Goal: Information Seeking & Learning: Understand process/instructions

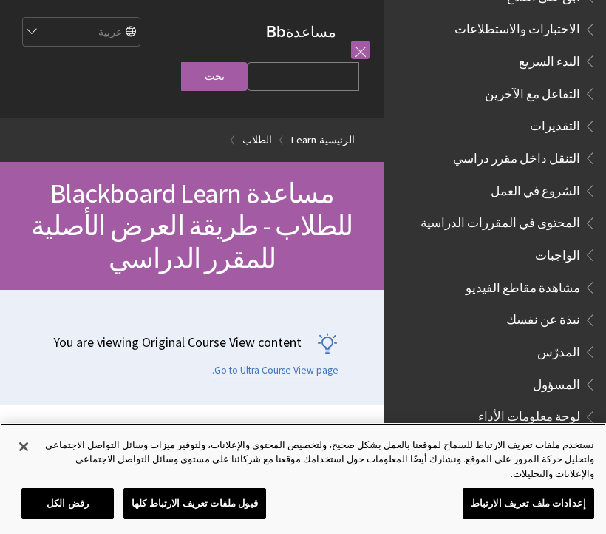
click at [22, 454] on button "إغلاق" at bounding box center [23, 446] width 33 height 33
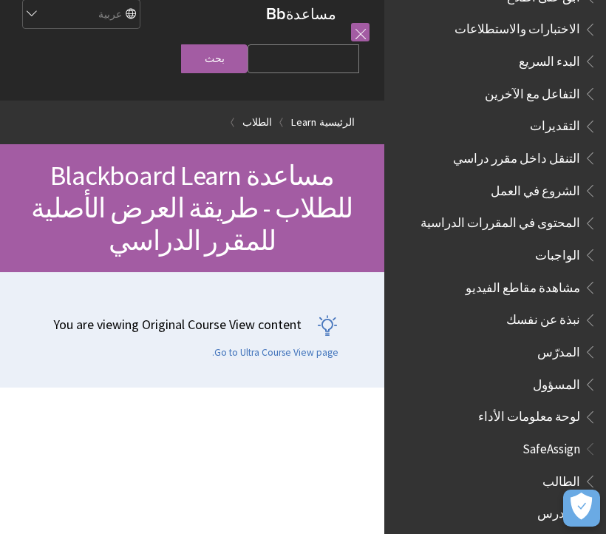
scroll to position [17, 0]
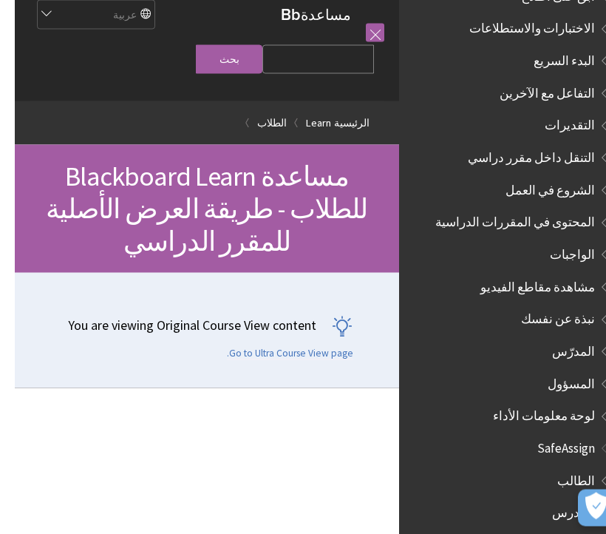
click at [370, 24] on link at bounding box center [360, 33] width 18 height 18
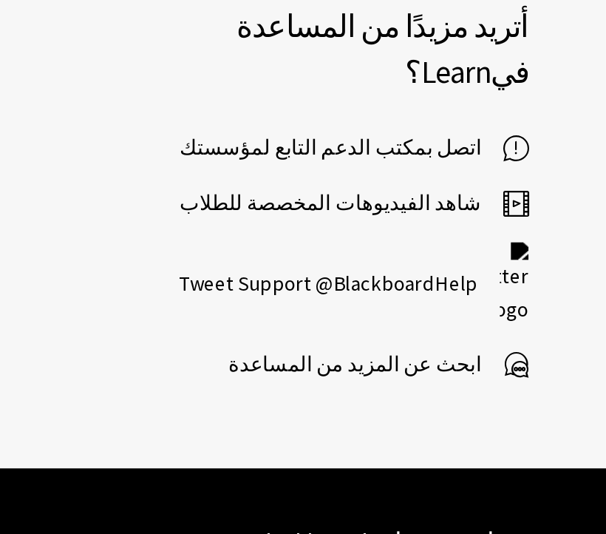
scroll to position [0, 0]
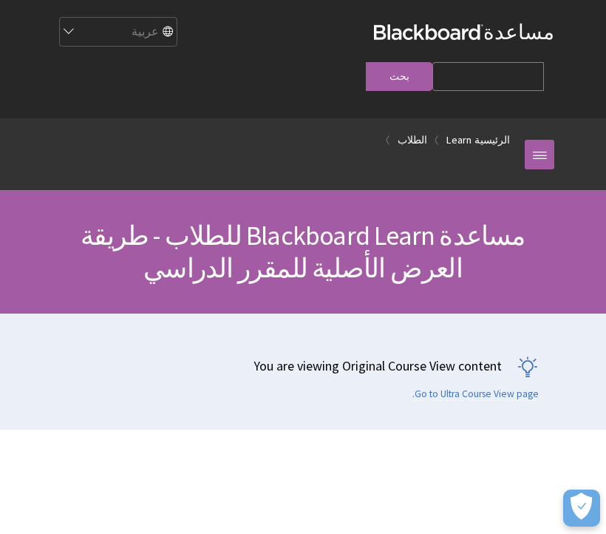
click at [540, 140] on link at bounding box center [540, 155] width 30 height 30
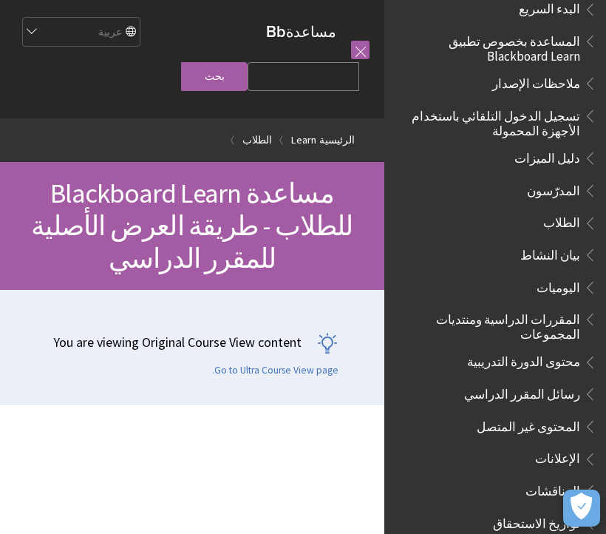
click at [560, 319] on span "المقررات الدراسية ومنتديات المجموعات" at bounding box center [491, 324] width 178 height 35
click at [563, 326] on span "المقررات الدراسية ومنتديات المجموعات" at bounding box center [491, 324] width 178 height 35
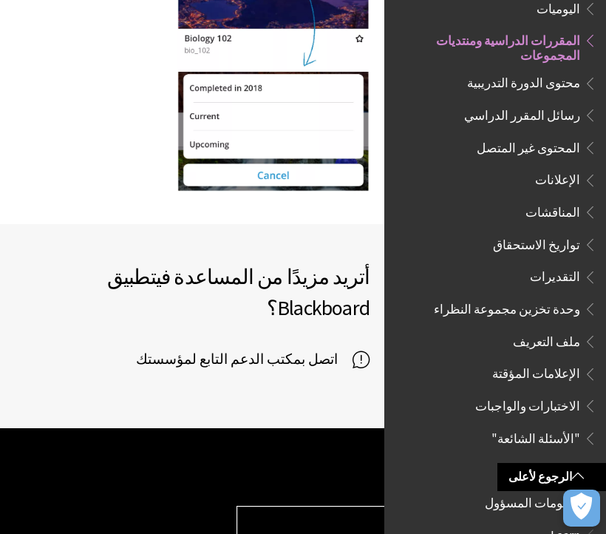
scroll to position [3201, 0]
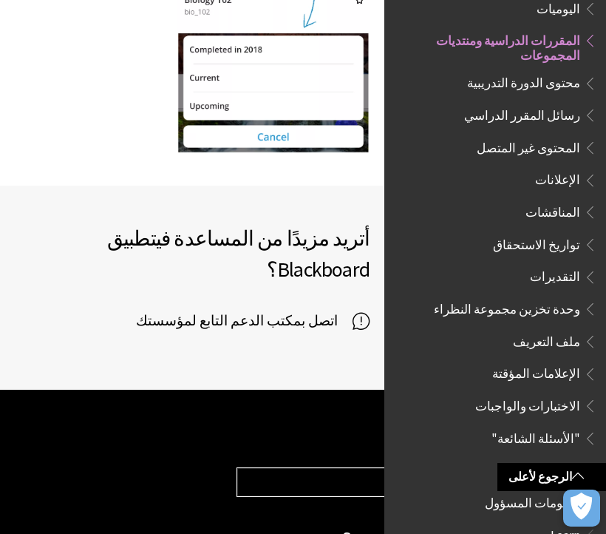
click at [557, 469] on link "الرجوع لأعلى" at bounding box center [552, 476] width 109 height 27
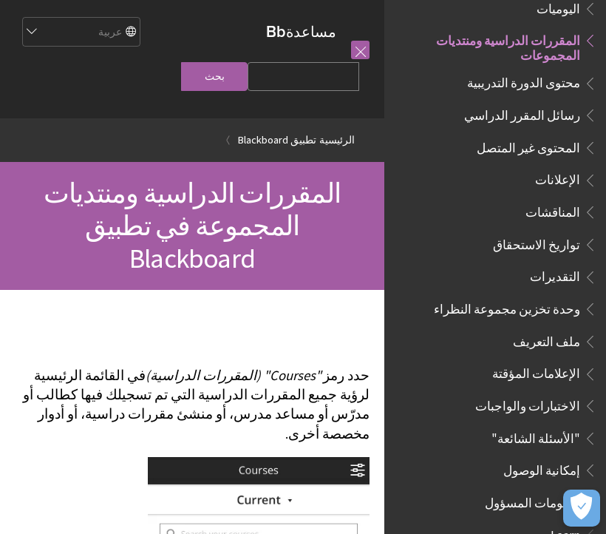
click at [378, 58] on div "مساعدة Blackboard مساعدة Bb English عربية Català Cymraeg Deutsch Español Suomi …" at bounding box center [192, 59] width 384 height 118
click at [367, 47] on link at bounding box center [360, 50] width 18 height 18
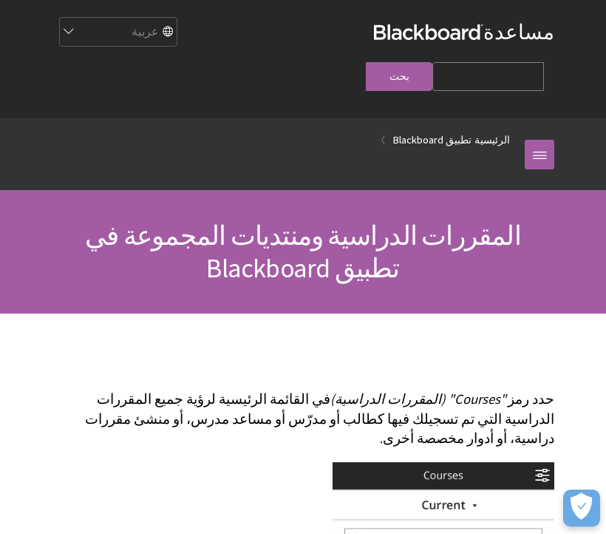
click at [364, 44] on div "English عربية Català Cymraeg Deutsch Español Suomi Français עברית Italiano 日本語 …" at bounding box center [213, 32] width 322 height 40
click at [537, 140] on link at bounding box center [540, 155] width 30 height 30
